Goal: Check status: Check status

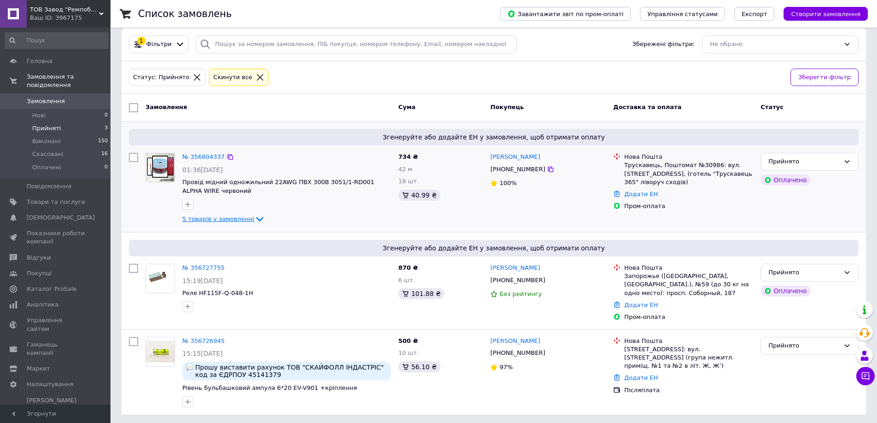
scroll to position [13, 0]
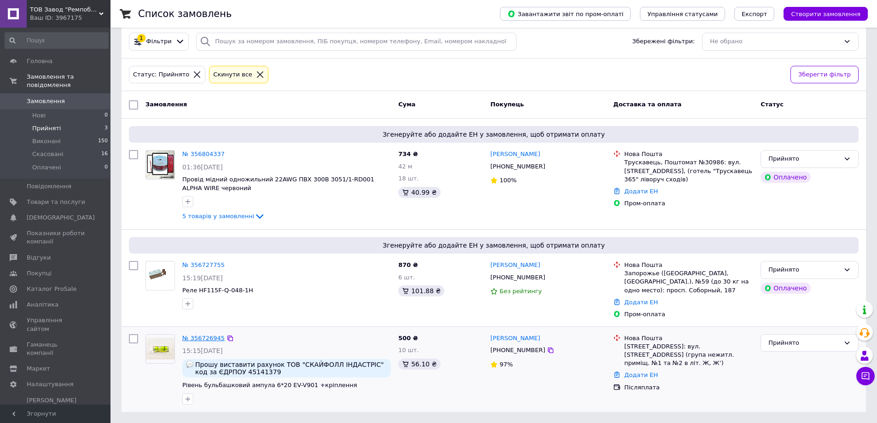
click at [196, 338] on link "№ 356726945" at bounding box center [203, 338] width 42 height 7
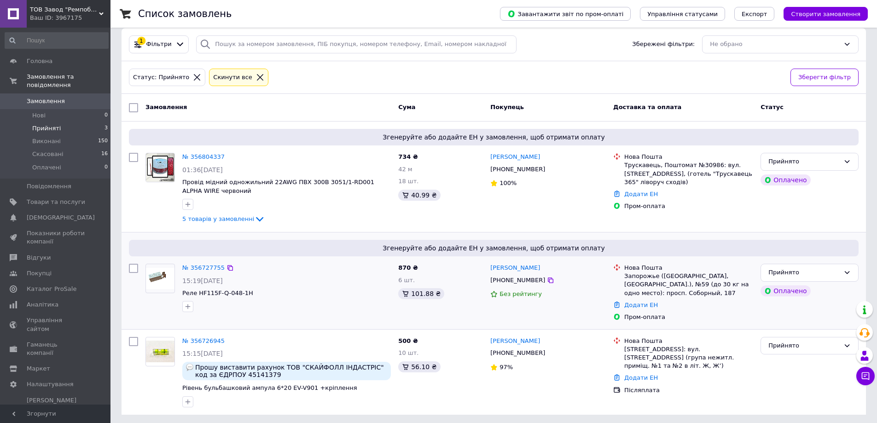
scroll to position [13, 0]
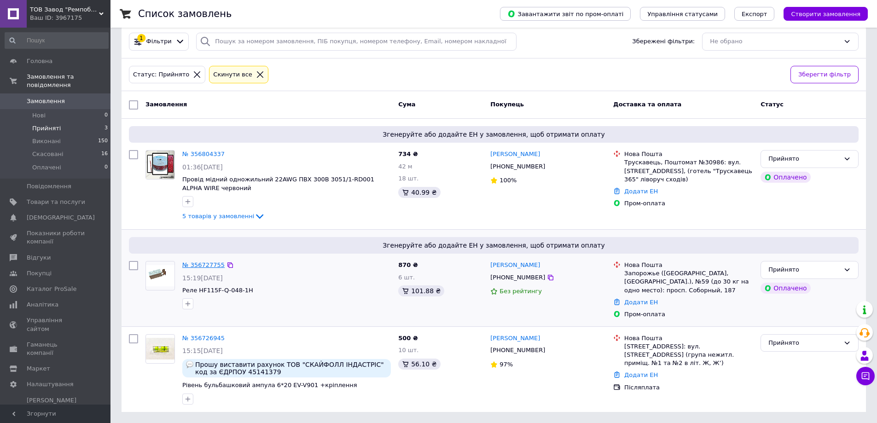
click at [203, 262] on link "№ 356727755" at bounding box center [203, 265] width 42 height 7
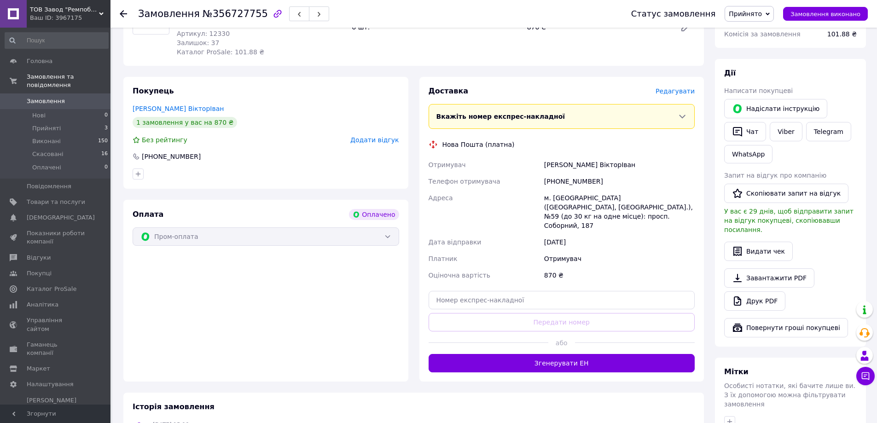
scroll to position [138, 0]
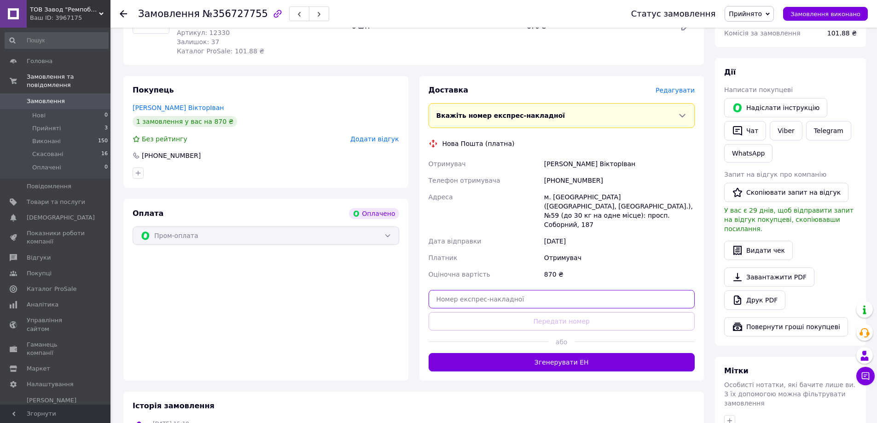
click at [545, 292] on input "text" at bounding box center [562, 299] width 267 height 18
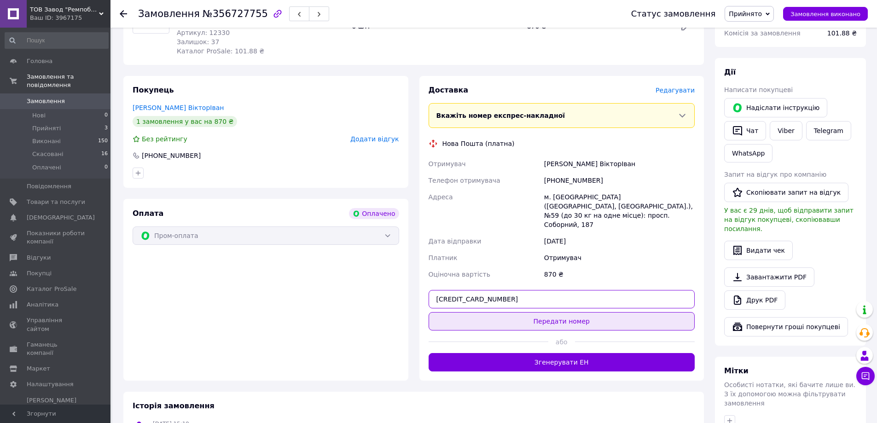
type input "[CREDIT_CARD_NUMBER]"
click at [540, 312] on button "Передати номер" at bounding box center [562, 321] width 267 height 18
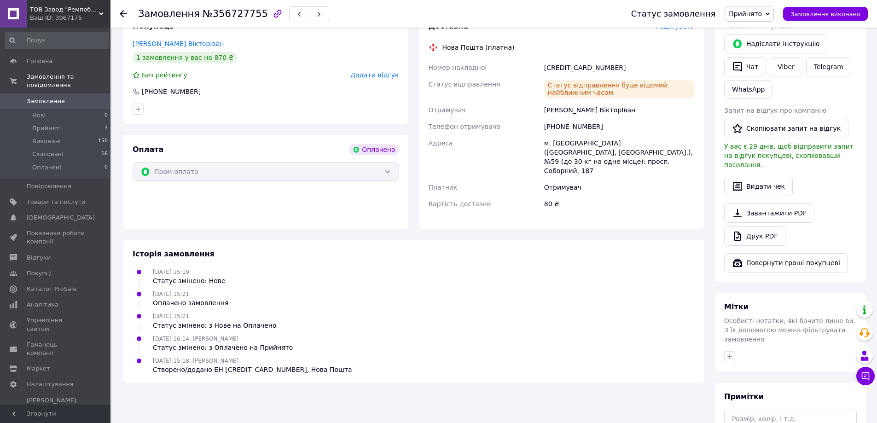
scroll to position [46, 0]
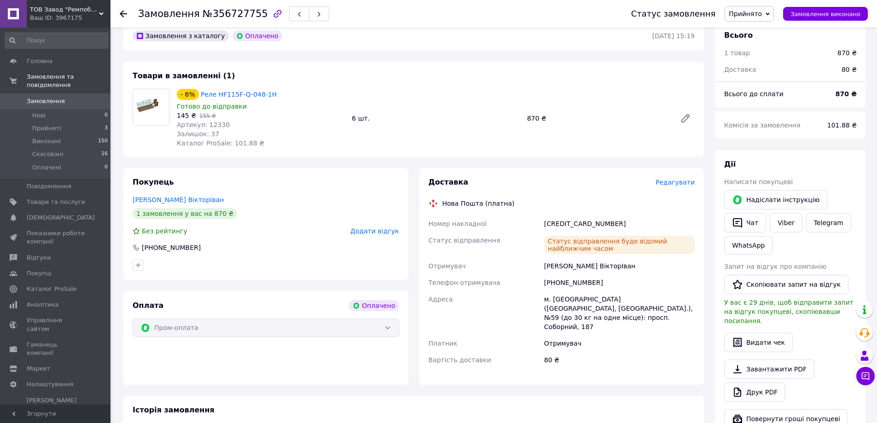
click at [559, 222] on div "[CREDIT_CARD_NUMBER]" at bounding box center [619, 224] width 154 height 17
copy div "[CREDIT_CARD_NUMBER]"
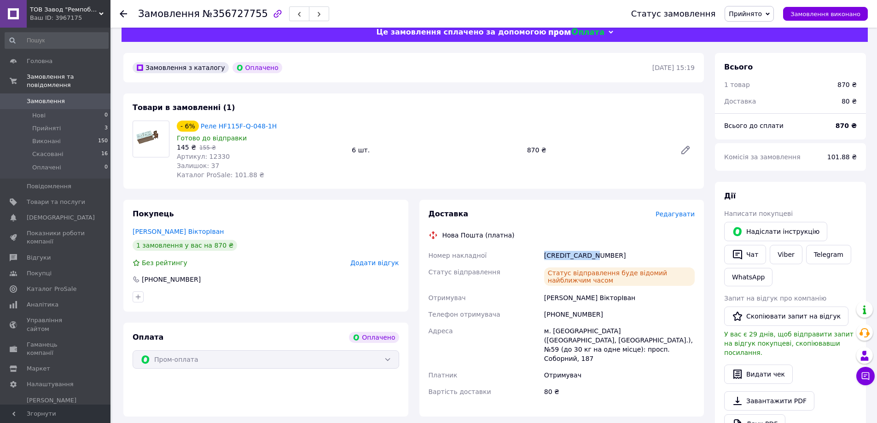
scroll to position [0, 0]
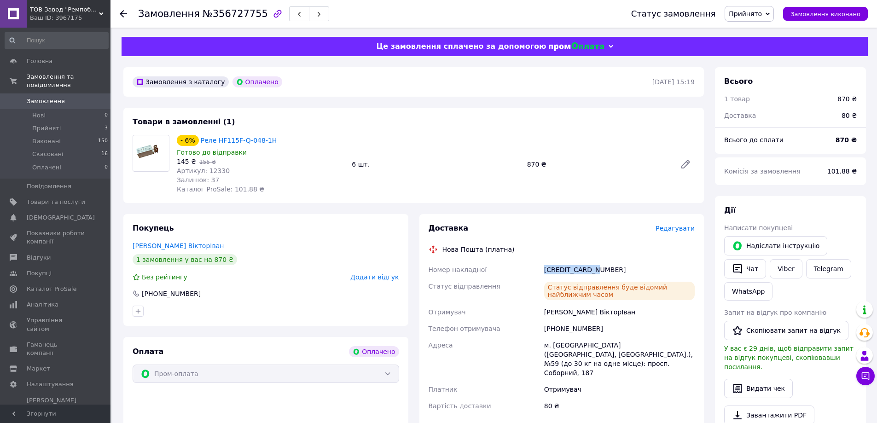
click at [49, 97] on span "Замовлення" at bounding box center [46, 101] width 38 height 8
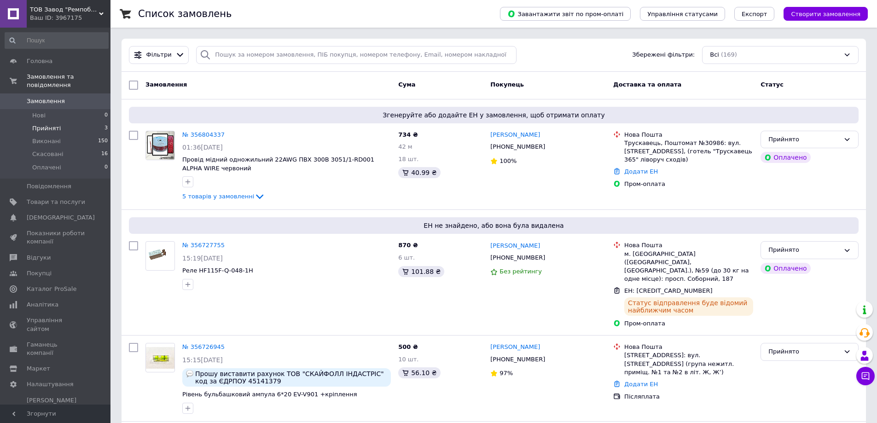
click at [57, 124] on span "Прийняті" at bounding box center [46, 128] width 29 height 8
click at [809, 255] on div "Прийнято" at bounding box center [804, 250] width 71 height 10
click at [787, 270] on li "Виконано" at bounding box center [809, 269] width 97 height 17
click at [799, 347] on div "Прийнято" at bounding box center [804, 352] width 71 height 10
click at [784, 363] on li "Виконано" at bounding box center [809, 371] width 97 height 17
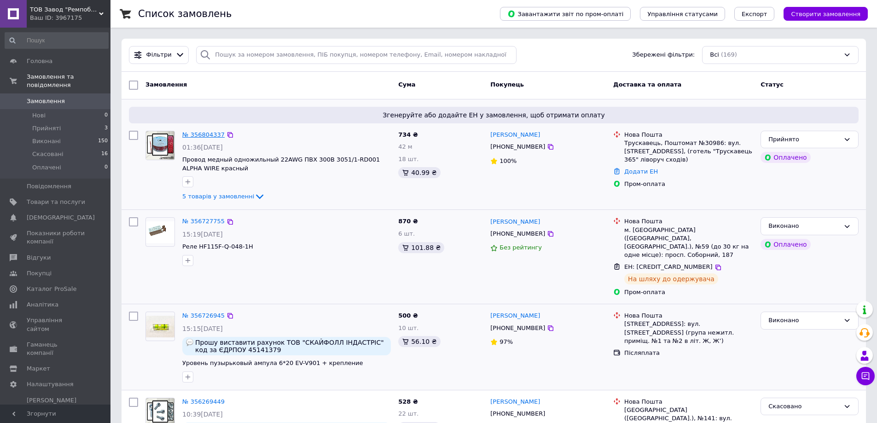
click at [209, 134] on link "№ 356804337" at bounding box center [203, 134] width 42 height 7
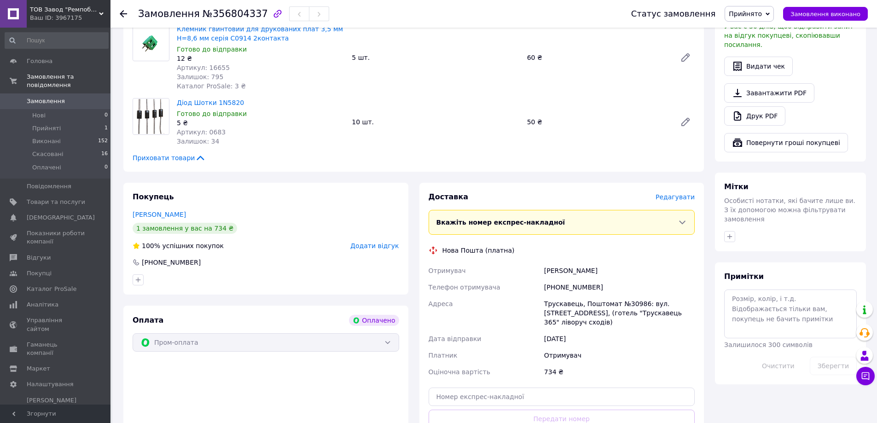
scroll to position [368, 0]
